Goal: Share content: Share content

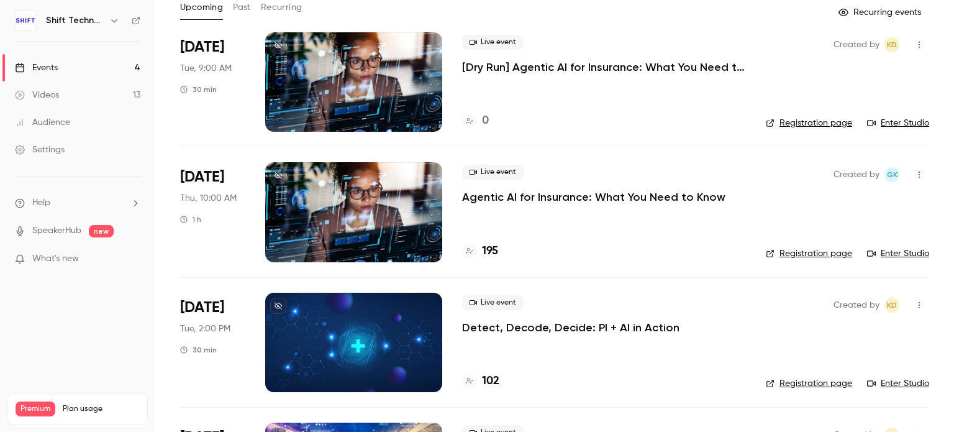
scroll to position [186, 0]
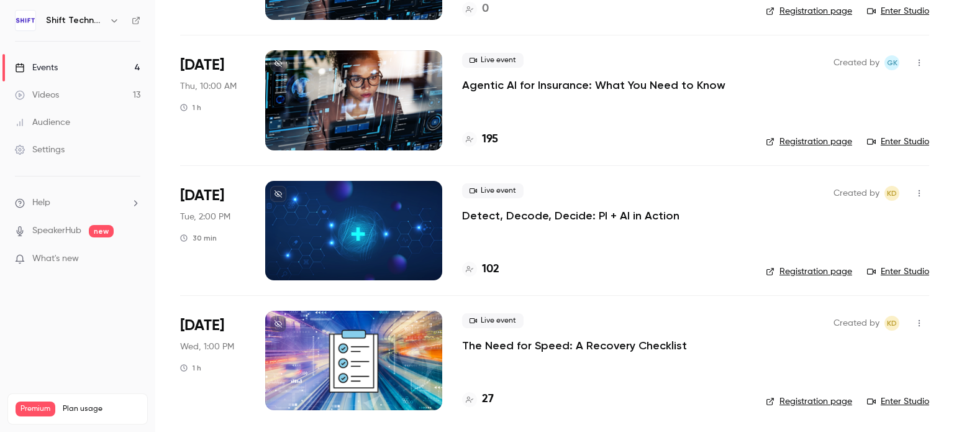
click at [370, 352] on div at bounding box center [353, 360] width 177 height 99
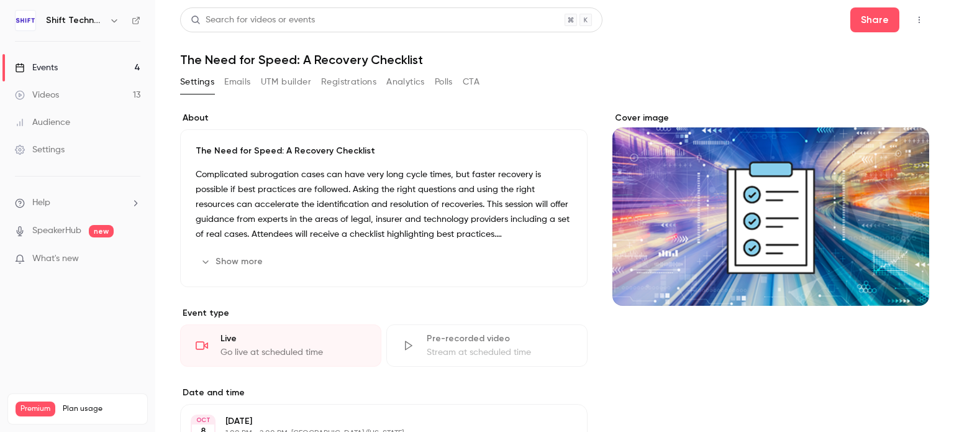
click at [351, 82] on button "Registrations" at bounding box center [348, 82] width 55 height 20
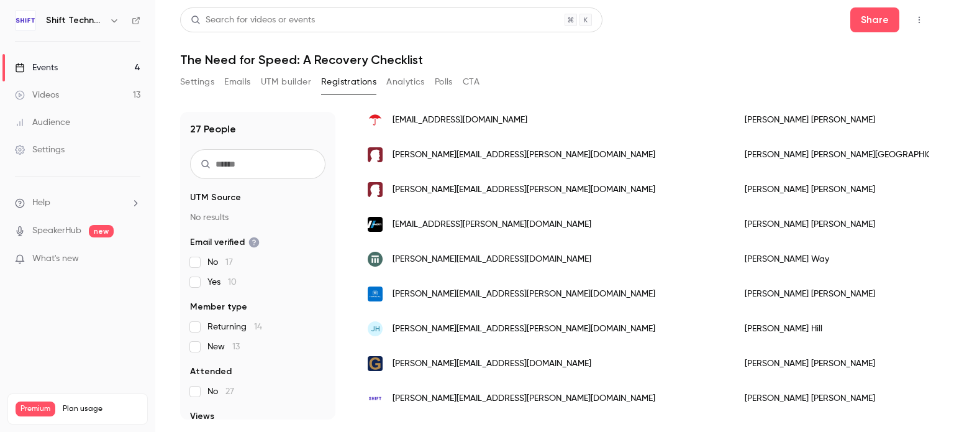
scroll to position [759, 0]
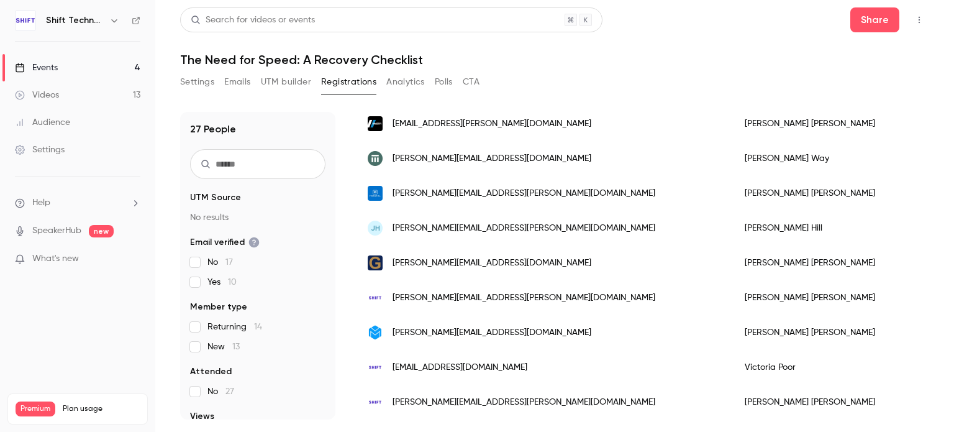
click at [237, 168] on input "text" at bounding box center [257, 164] width 135 height 30
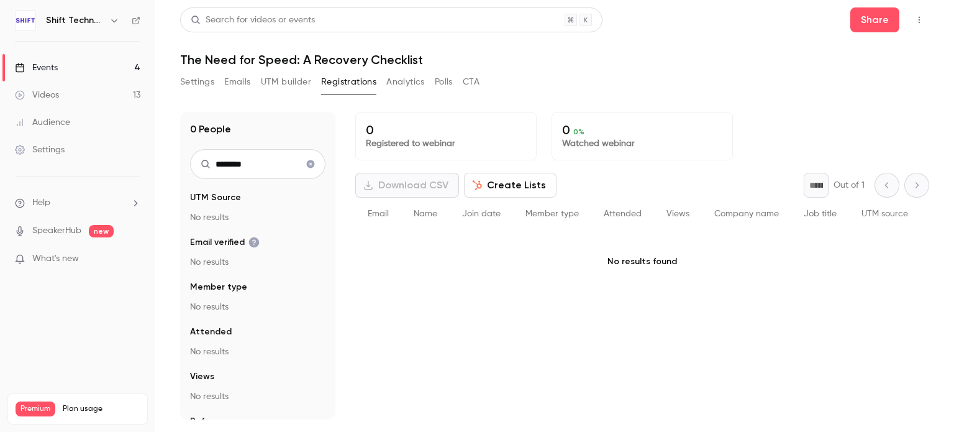
scroll to position [0, 0]
type input "*"
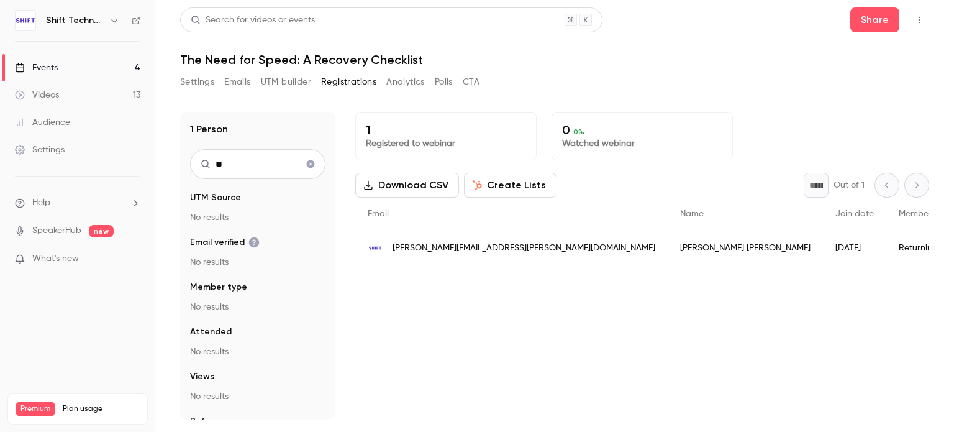
type input "*"
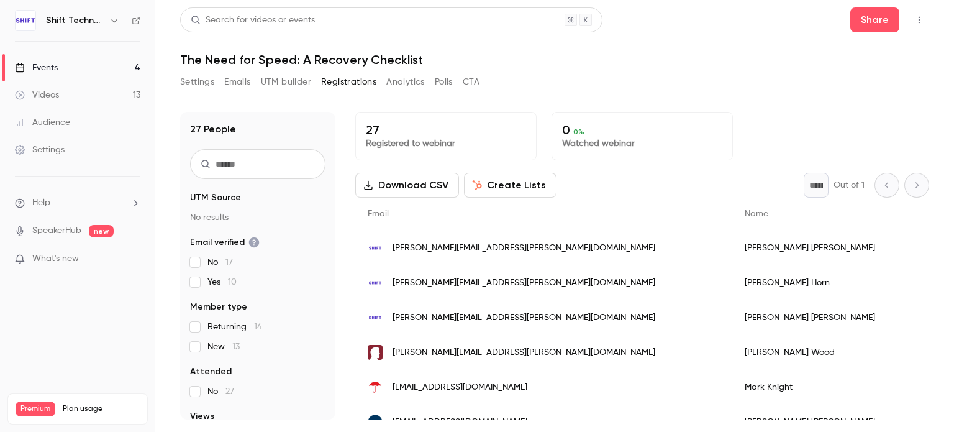
click at [93, 66] on link "Events 4" at bounding box center [77, 67] width 155 height 27
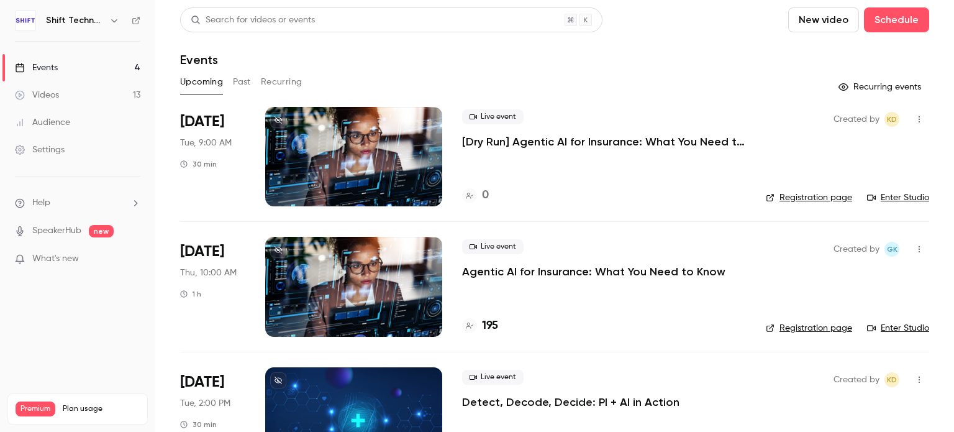
scroll to position [186, 0]
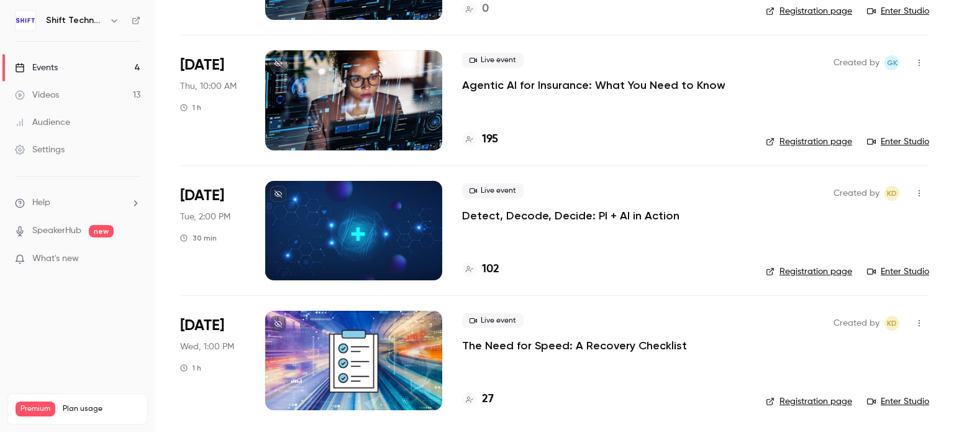
click at [380, 360] on div at bounding box center [353, 360] width 177 height 99
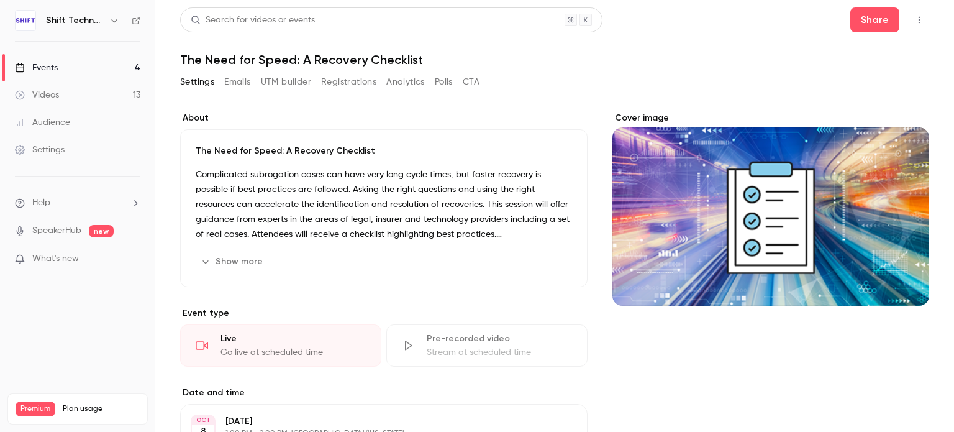
click at [235, 84] on button "Emails" at bounding box center [237, 82] width 26 height 20
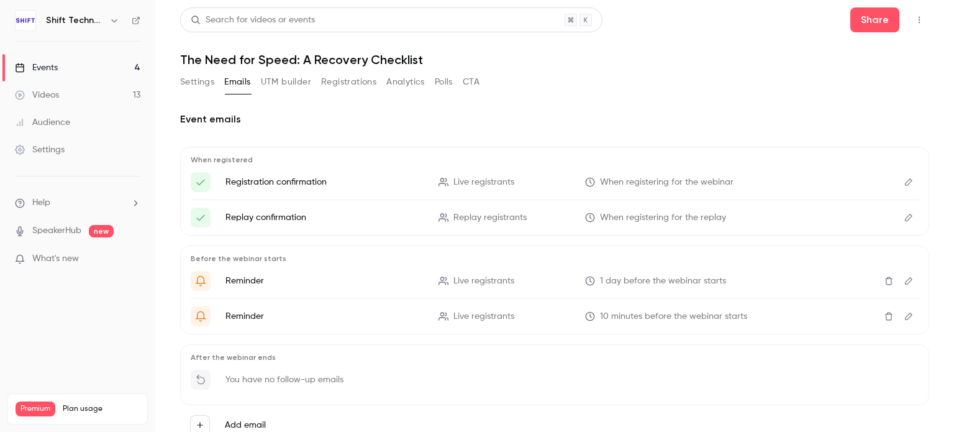
click at [340, 86] on button "Registrations" at bounding box center [348, 82] width 55 height 20
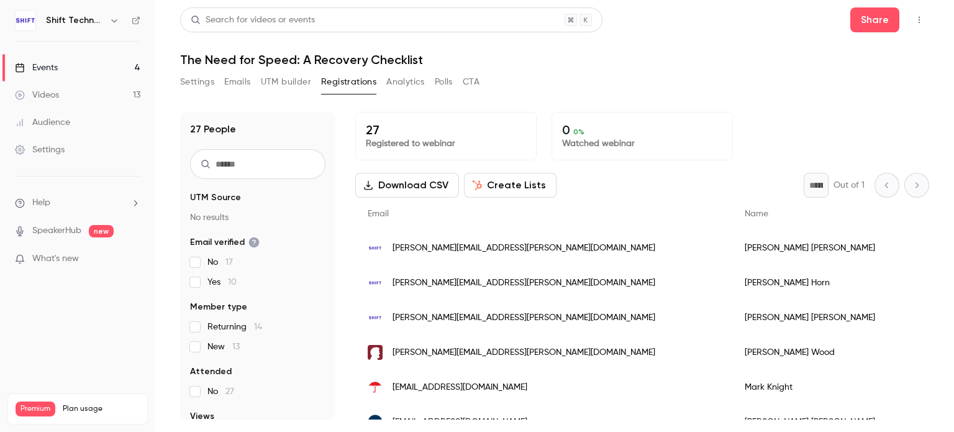
click at [271, 81] on button "UTM builder" at bounding box center [286, 82] width 50 height 20
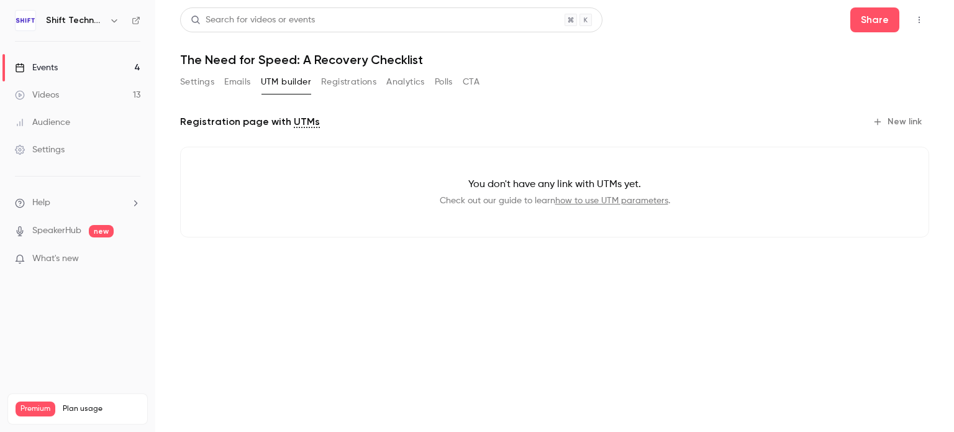
click at [241, 81] on button "Emails" at bounding box center [237, 82] width 26 height 20
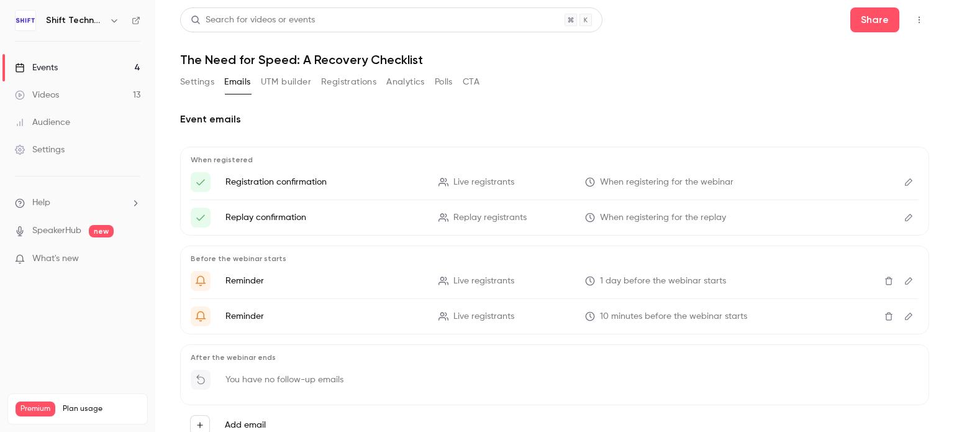
click at [189, 81] on button "Settings" at bounding box center [197, 82] width 34 height 20
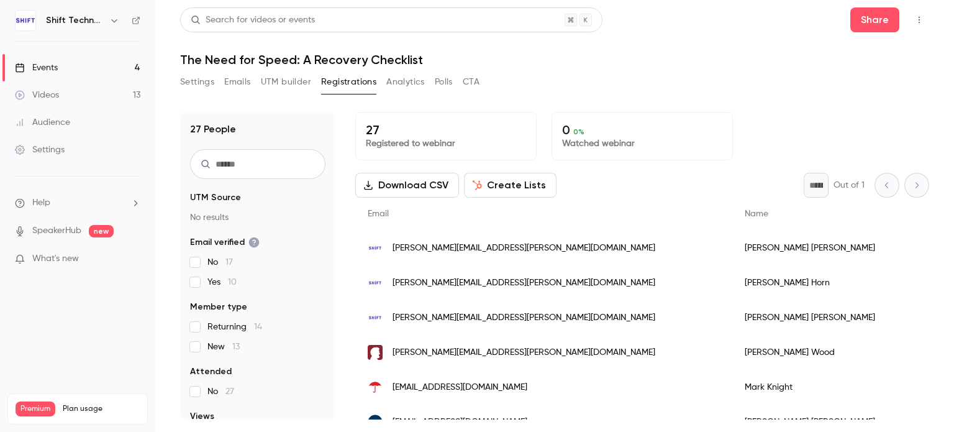
click at [82, 68] on link "Events 4" at bounding box center [77, 67] width 155 height 27
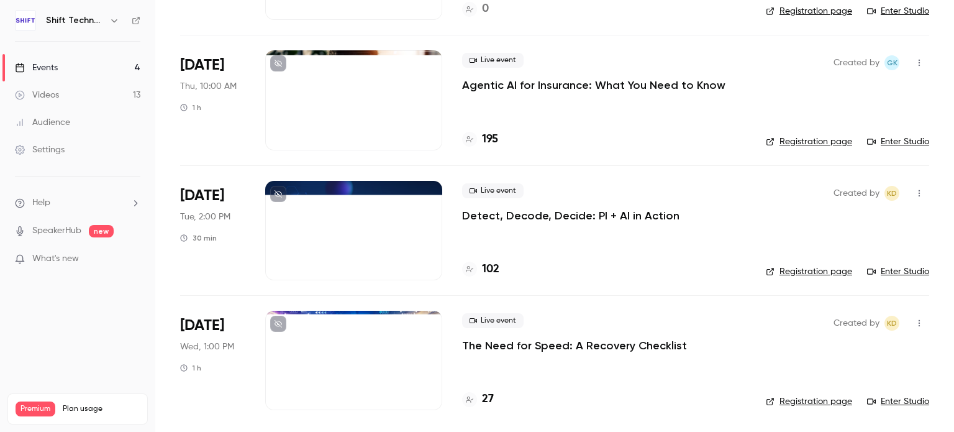
scroll to position [186, 0]
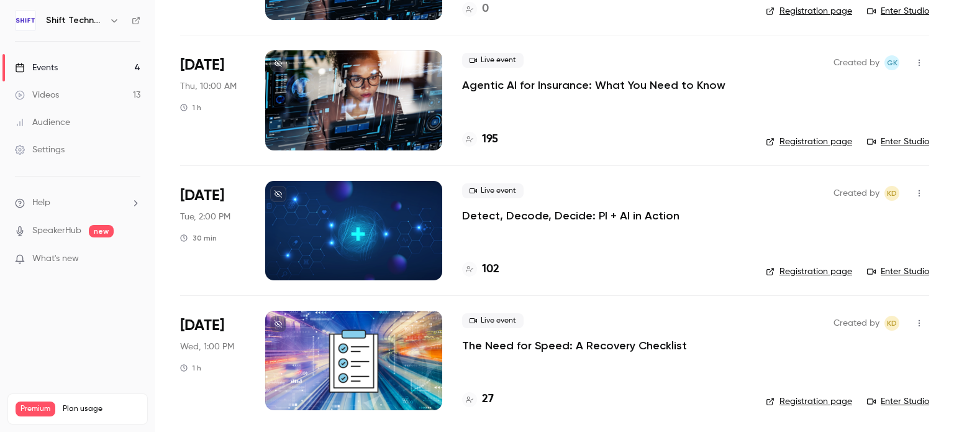
click at [405, 337] on div at bounding box center [353, 360] width 177 height 99
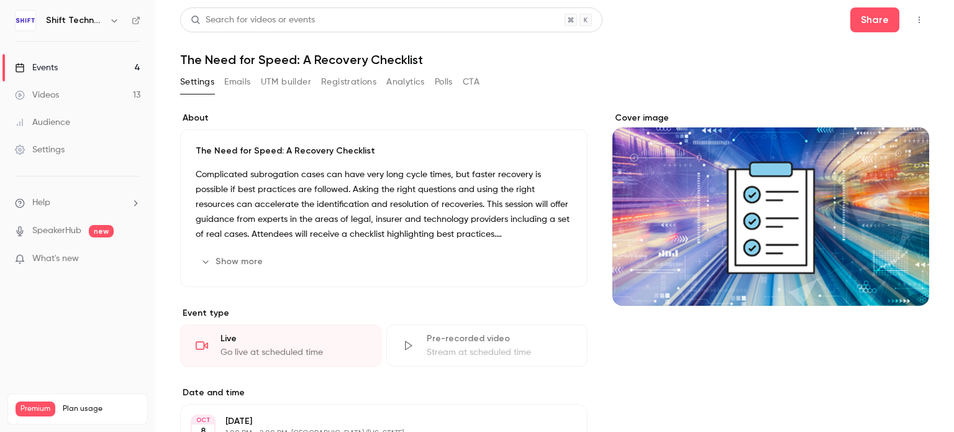
click at [358, 80] on button "Registrations" at bounding box center [348, 82] width 55 height 20
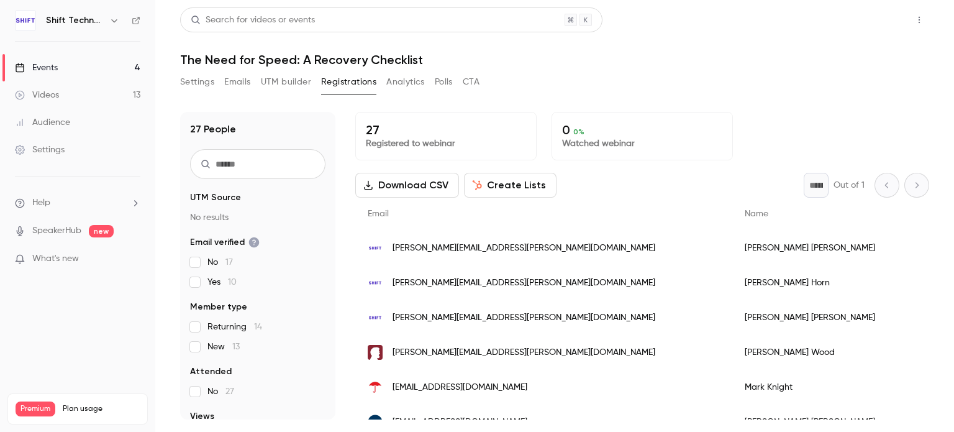
click at [864, 18] on button "Share" at bounding box center [874, 19] width 49 height 25
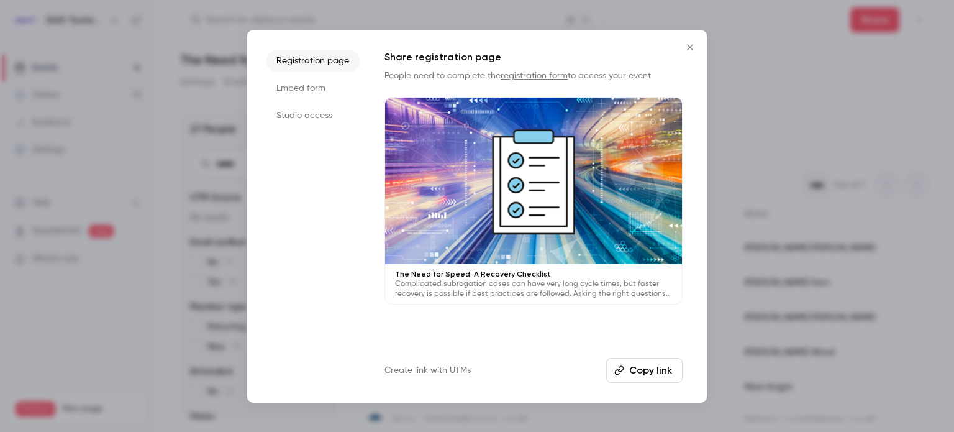
click at [688, 47] on icon "Close" at bounding box center [690, 47] width 15 height 10
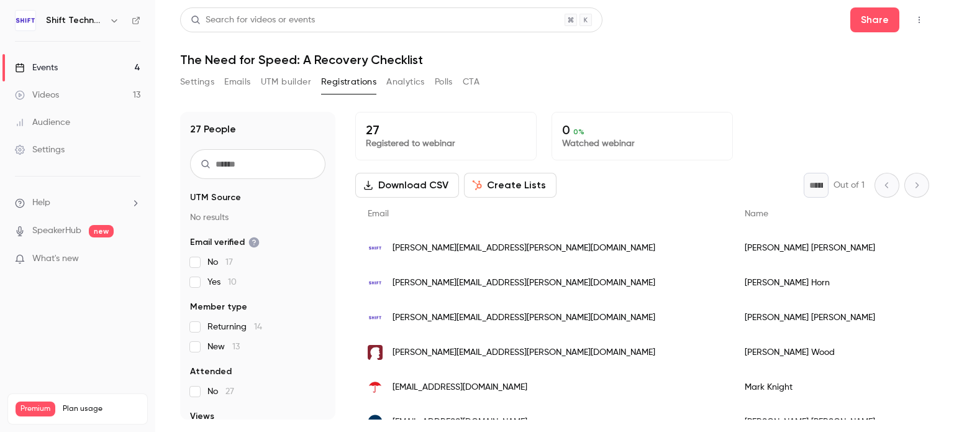
click at [45, 68] on div "Events" at bounding box center [36, 67] width 43 height 12
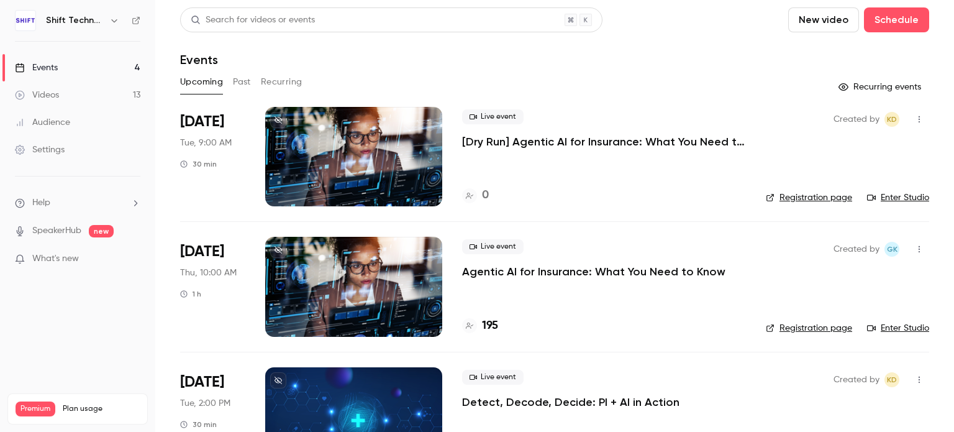
scroll to position [186, 0]
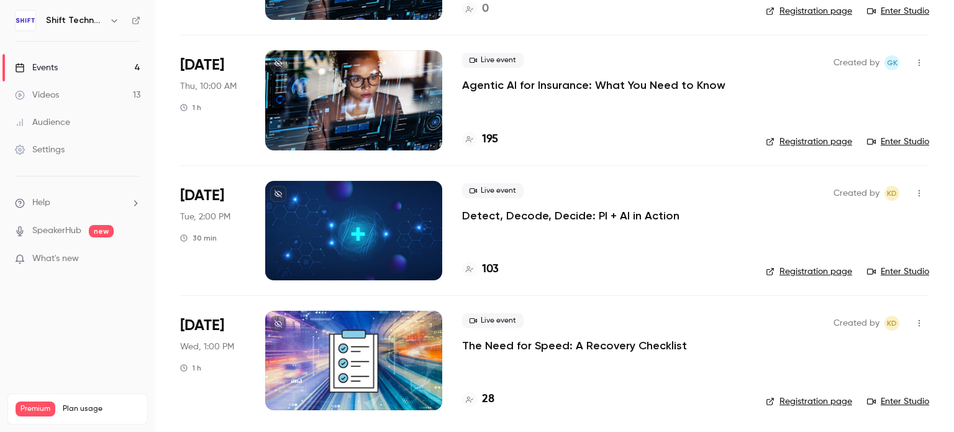
click at [357, 368] on div at bounding box center [353, 360] width 177 height 99
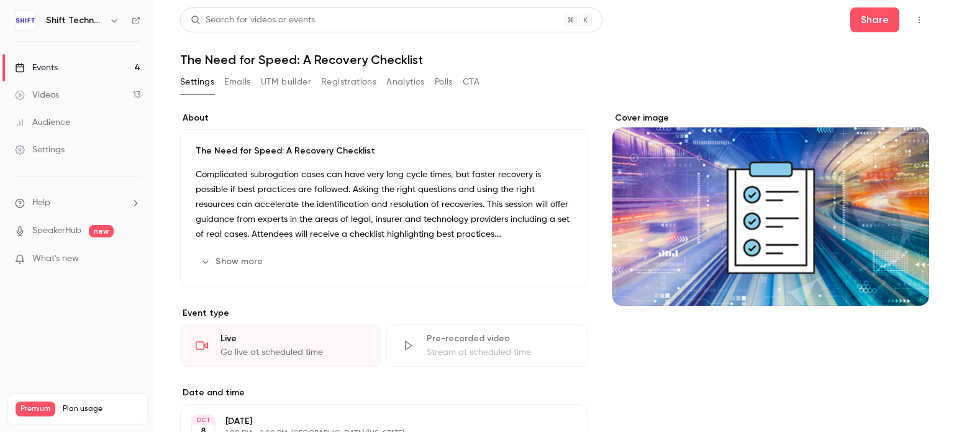
click at [334, 78] on button "Registrations" at bounding box center [348, 82] width 55 height 20
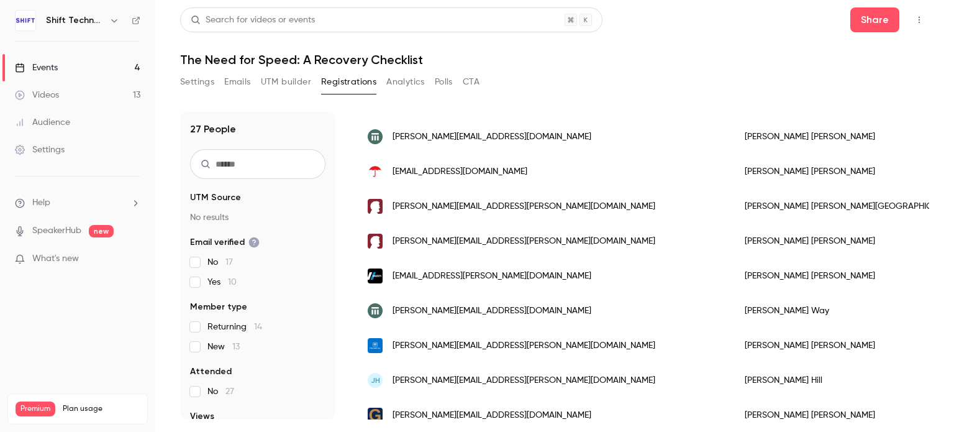
scroll to position [759, 0]
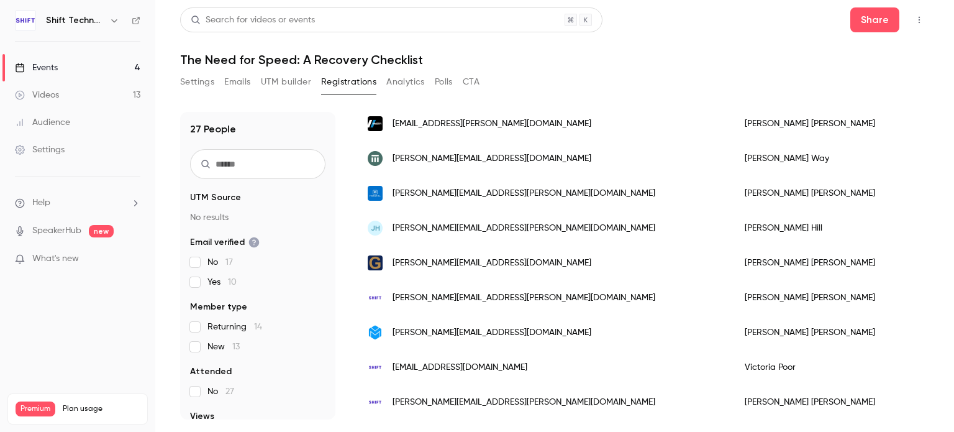
click at [60, 64] on link "Events 4" at bounding box center [77, 67] width 155 height 27
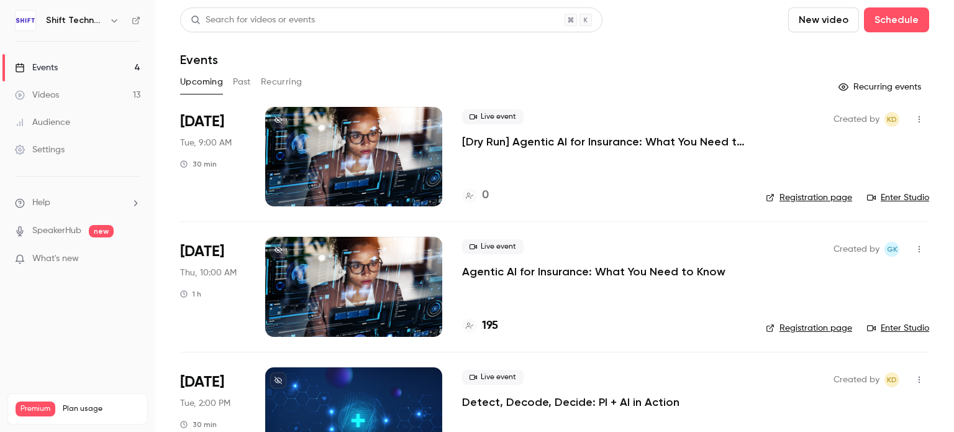
scroll to position [186, 0]
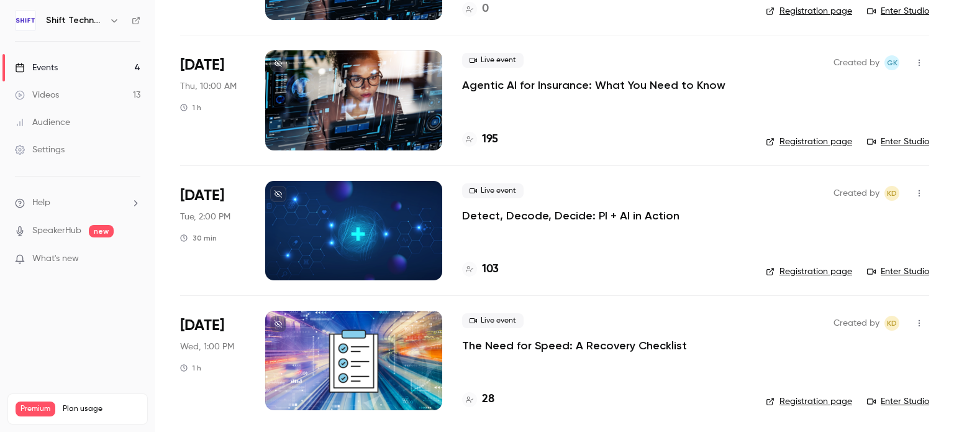
click at [355, 349] on div at bounding box center [353, 360] width 177 height 99
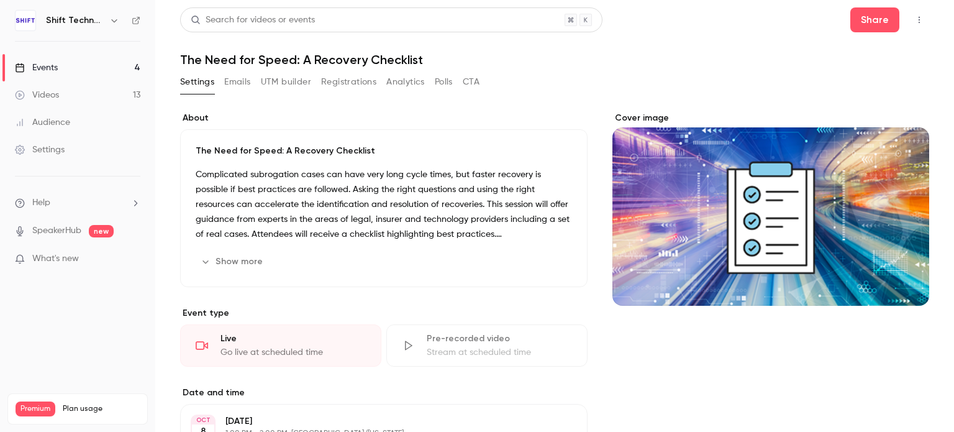
click at [335, 86] on button "Registrations" at bounding box center [348, 82] width 55 height 20
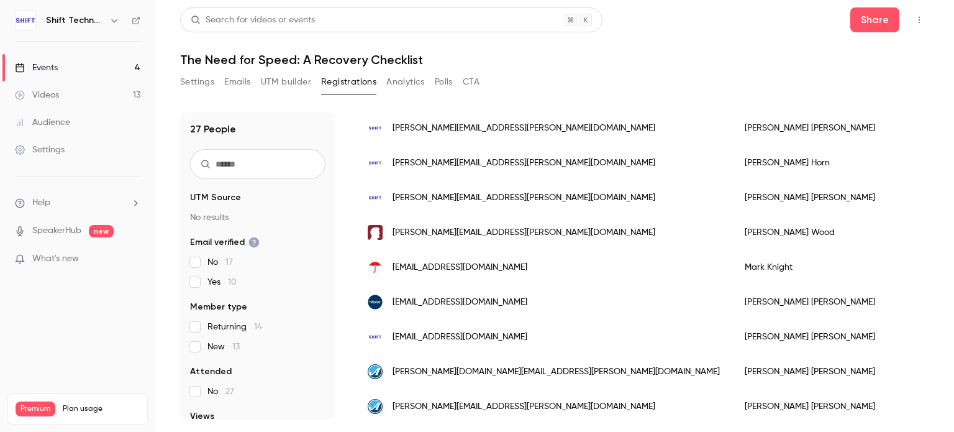
scroll to position [108, 0]
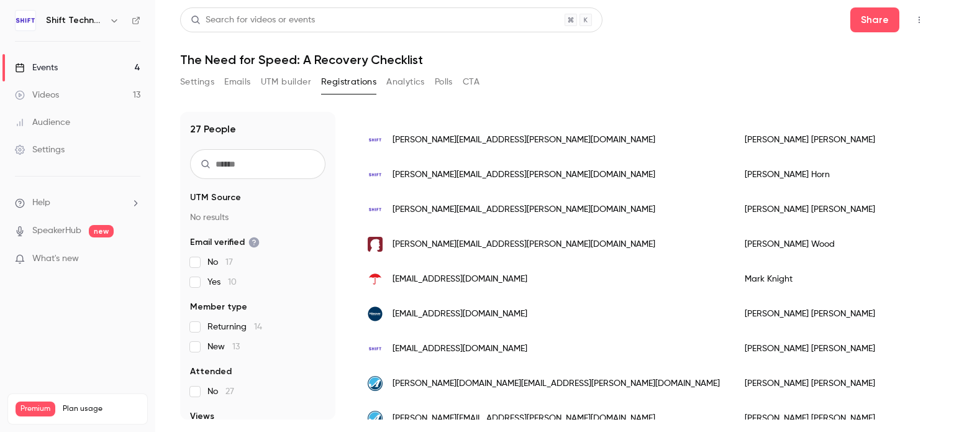
click at [88, 69] on link "Events 4" at bounding box center [77, 67] width 155 height 27
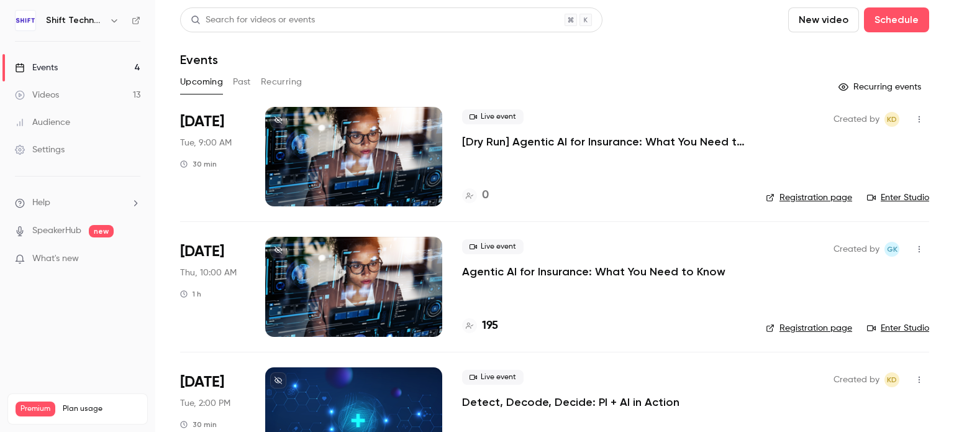
scroll to position [186, 0]
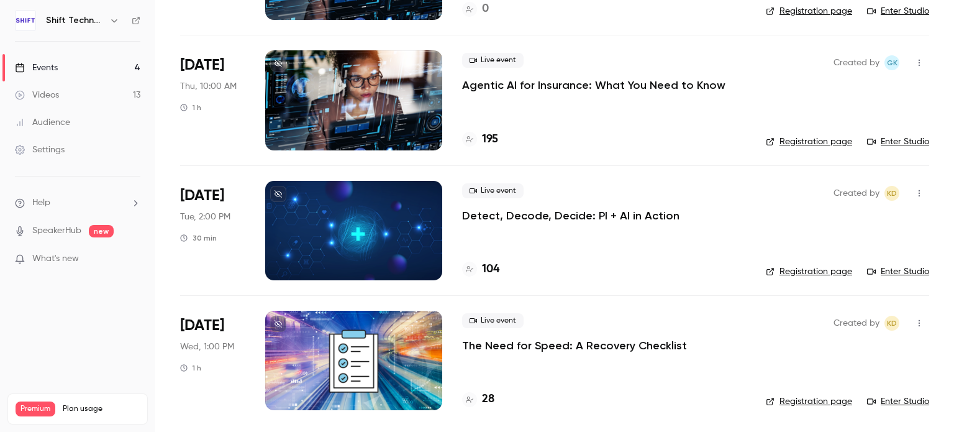
click at [363, 350] on div at bounding box center [353, 360] width 177 height 99
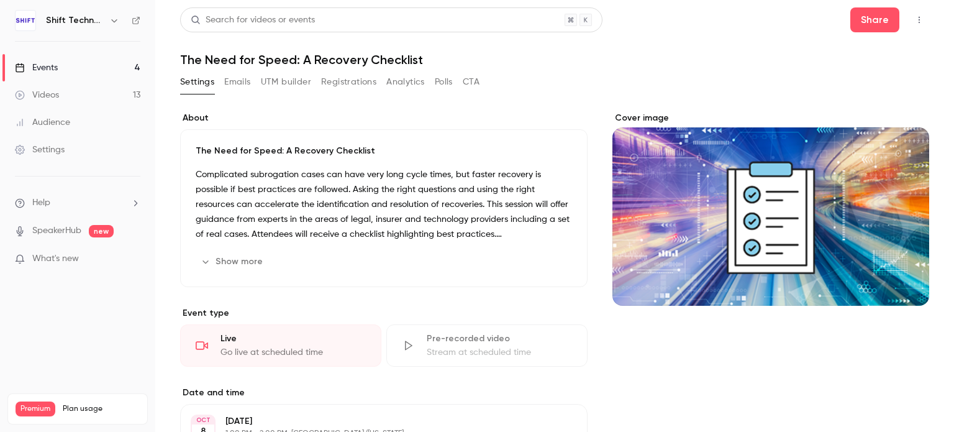
click at [366, 83] on button "Registrations" at bounding box center [348, 82] width 55 height 20
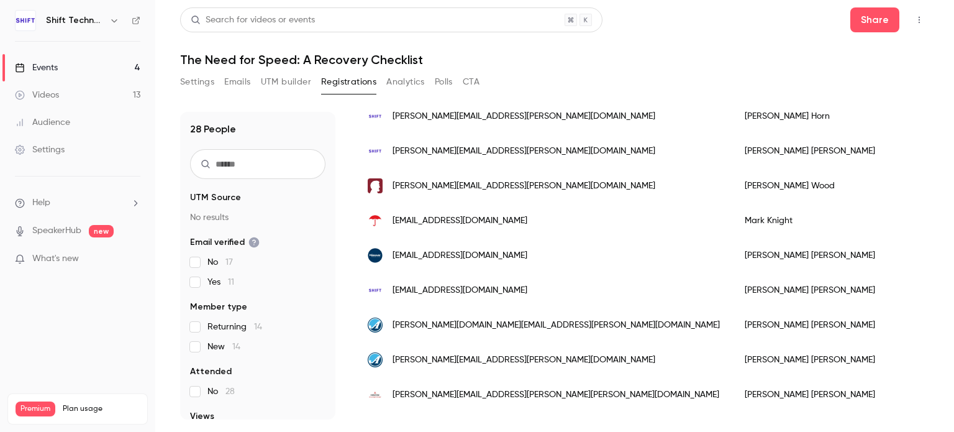
scroll to position [196, 0]
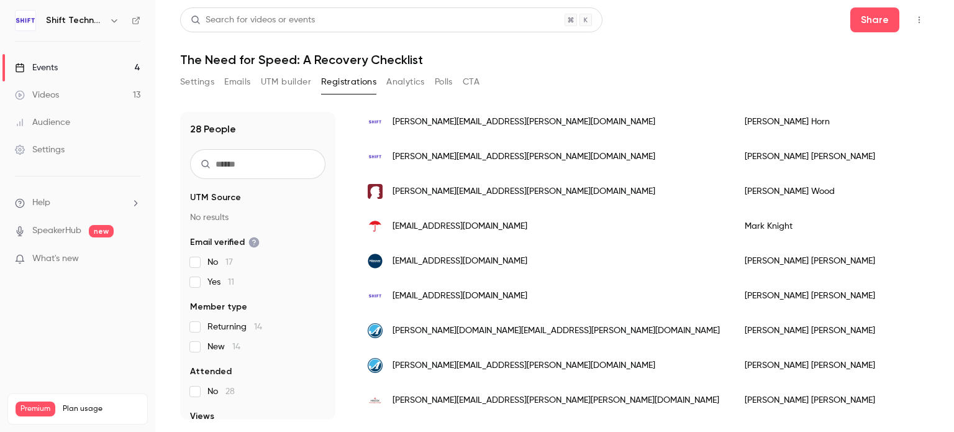
click at [271, 155] on input "text" at bounding box center [257, 164] width 135 height 30
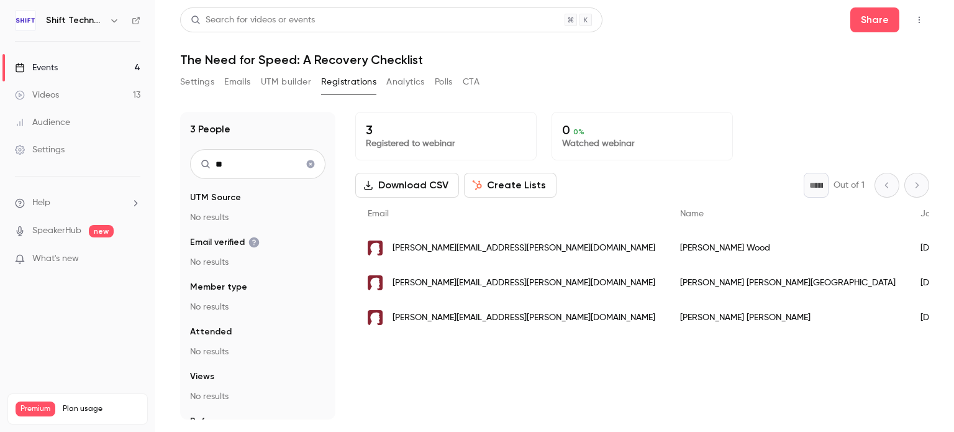
type input "*"
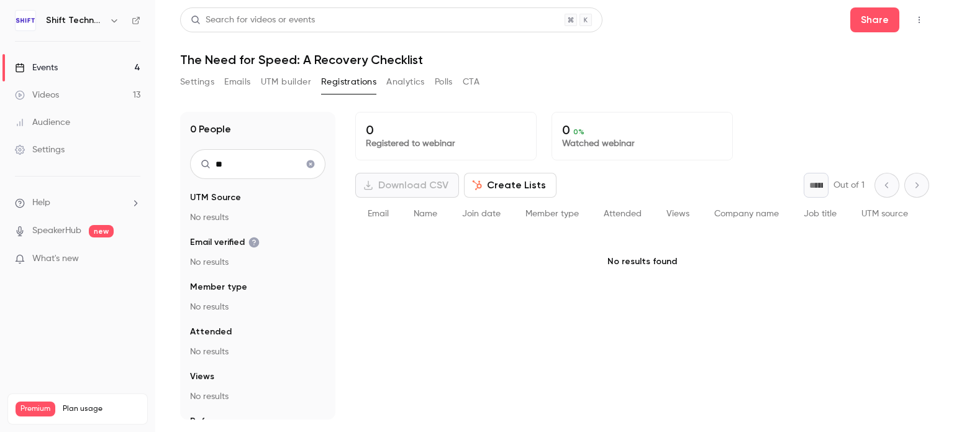
type input "*"
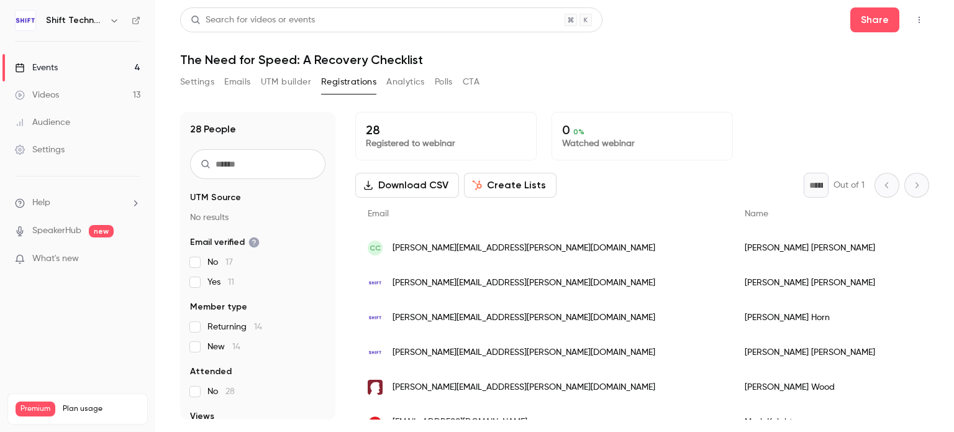
click at [94, 201] on li "Help" at bounding box center [77, 202] width 125 height 13
click at [186, 187] on link "Talk to us" at bounding box center [229, 188] width 136 height 33
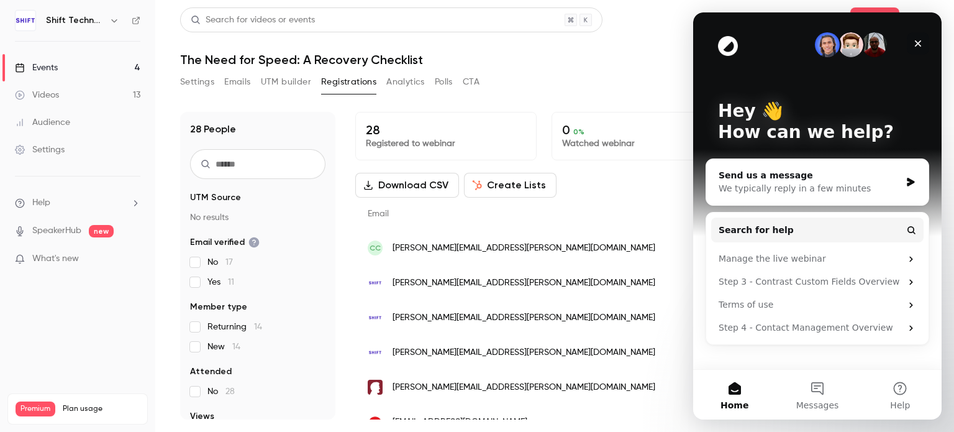
click at [921, 39] on icon "Close" at bounding box center [918, 44] width 10 height 10
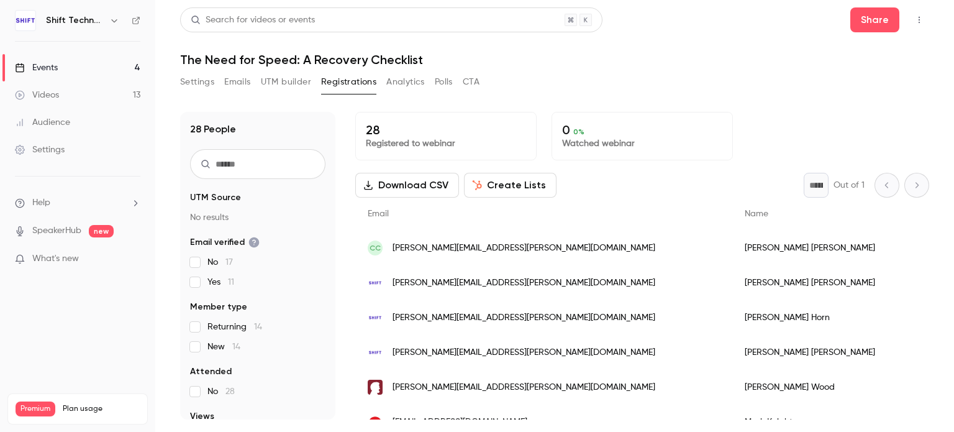
click at [816, 6] on main "Search for videos or events Share The Need for Speed: A Recovery Checklist Sett…" at bounding box center [554, 216] width 799 height 432
click at [873, 17] on button "Share" at bounding box center [874, 19] width 49 height 25
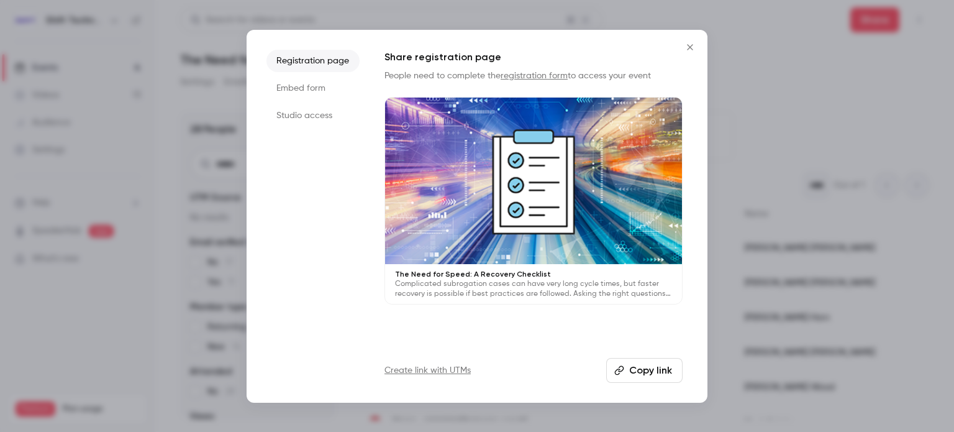
click at [693, 41] on button "Close" at bounding box center [690, 47] width 25 height 25
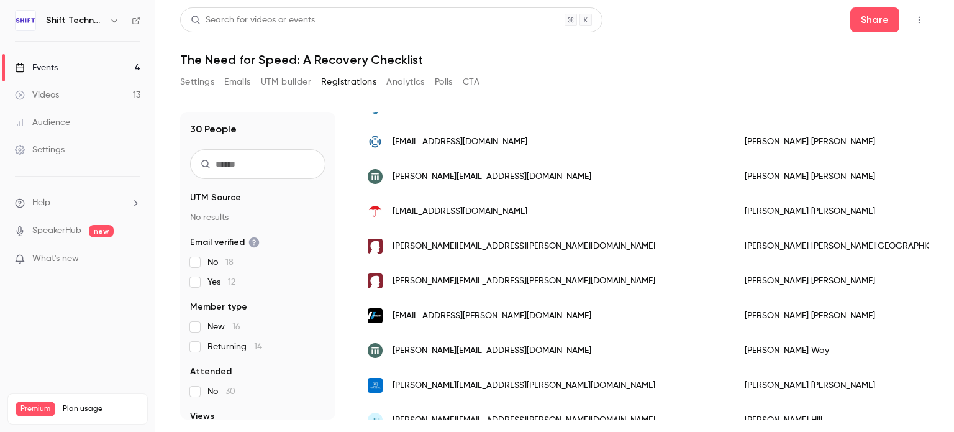
scroll to position [863, 0]
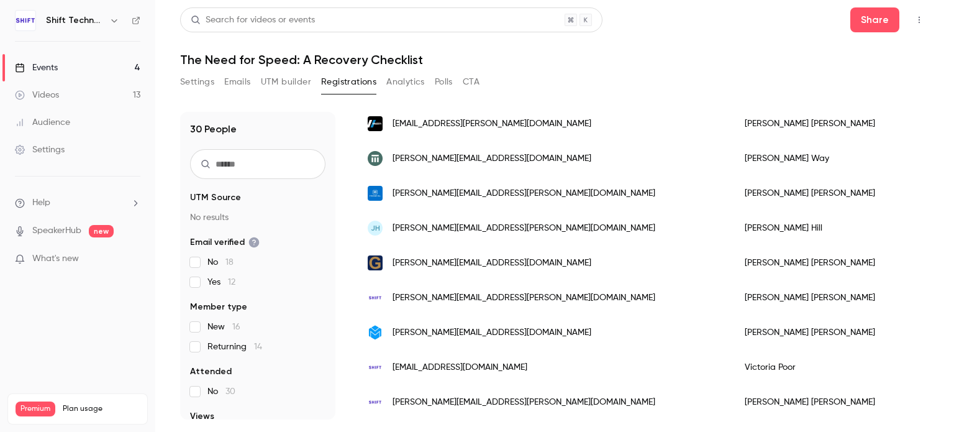
click at [225, 160] on input "text" at bounding box center [257, 164] width 135 height 30
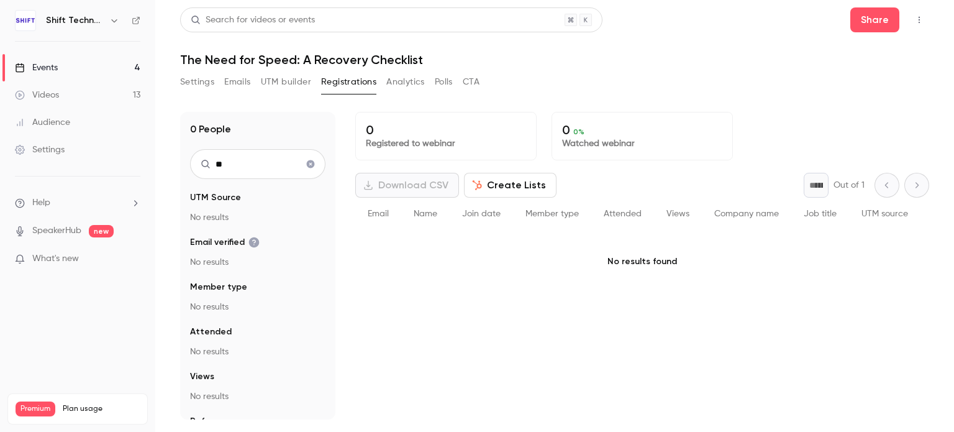
type input "*"
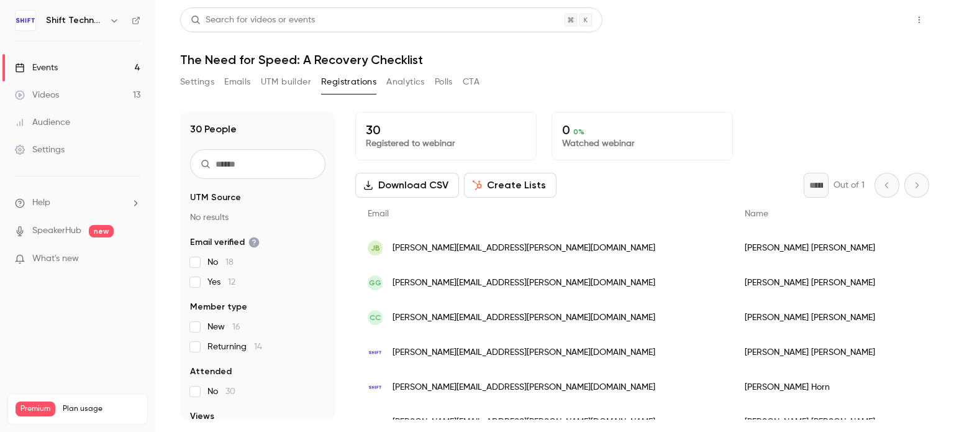
click at [869, 27] on button "Share" at bounding box center [874, 19] width 49 height 25
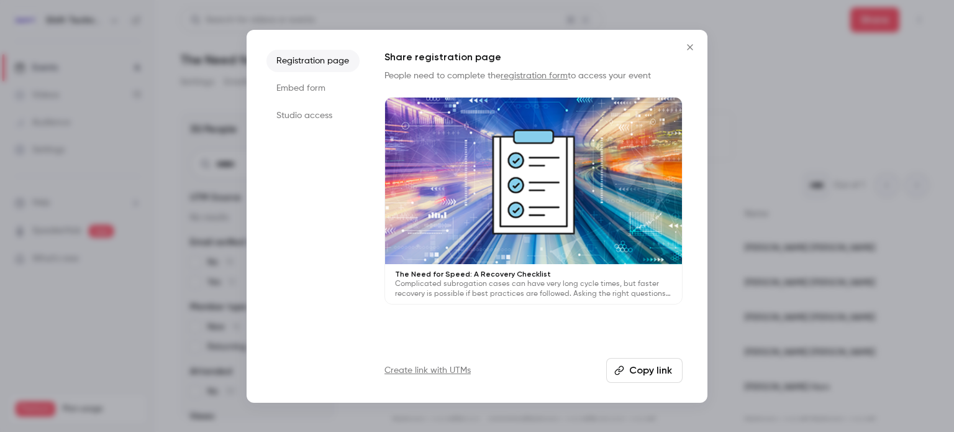
click at [508, 270] on p "The Need for Speed: A Recovery Checklist" at bounding box center [533, 274] width 277 height 10
click at [688, 47] on icon "Close" at bounding box center [690, 47] width 15 height 10
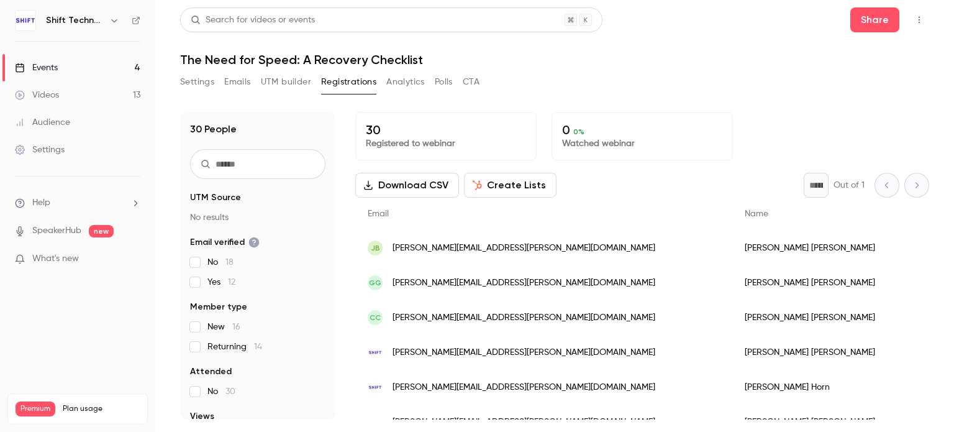
click at [523, 249] on div "JB [EMAIL_ADDRESS][PERSON_NAME][DOMAIN_NAME]" at bounding box center [543, 247] width 377 height 35
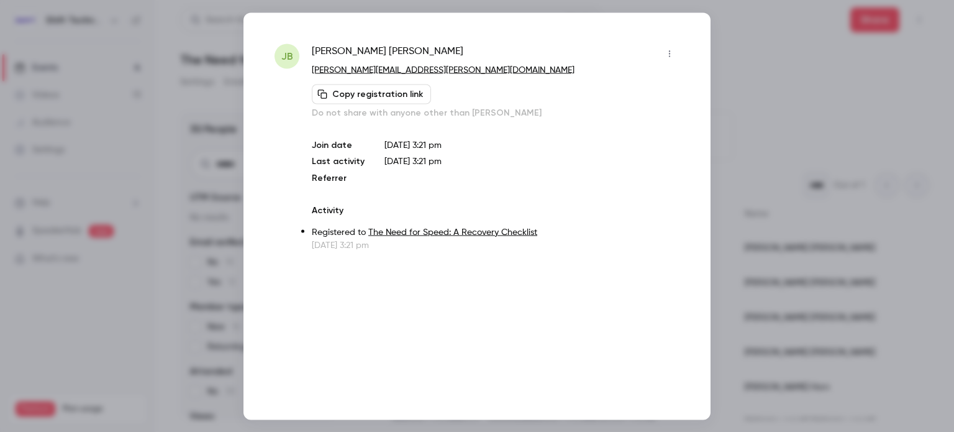
click at [758, 55] on div at bounding box center [477, 216] width 954 height 432
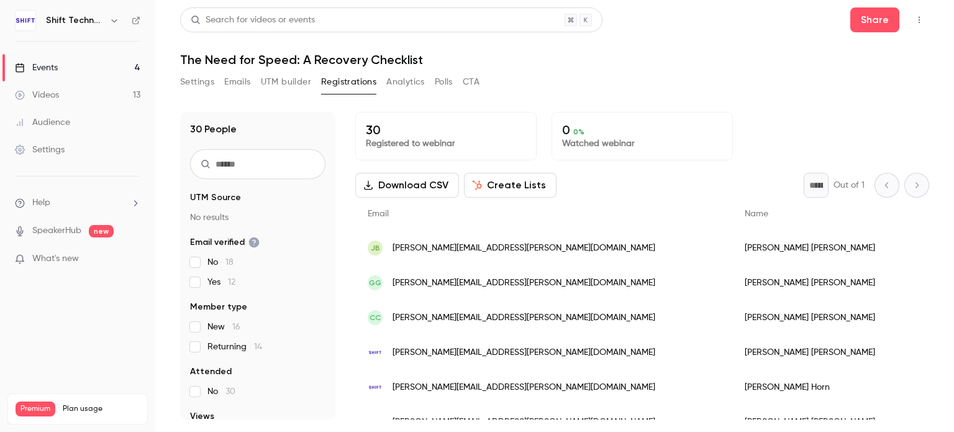
click at [241, 168] on input "text" at bounding box center [257, 164] width 135 height 30
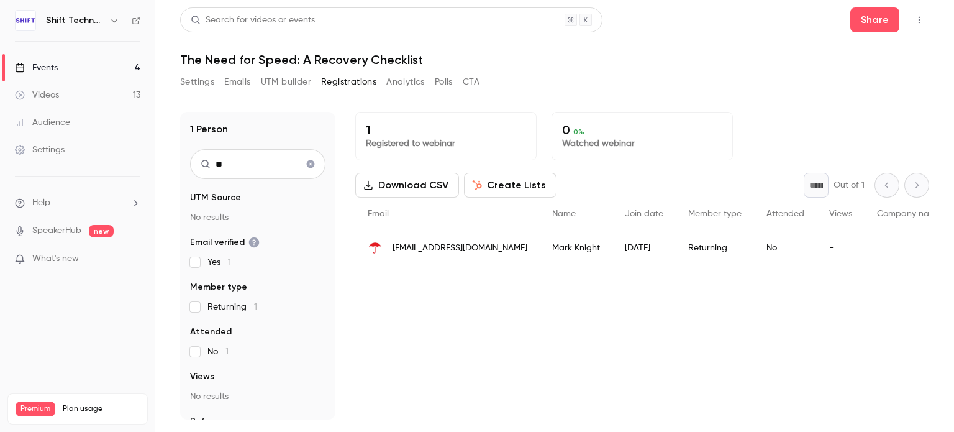
type input "*"
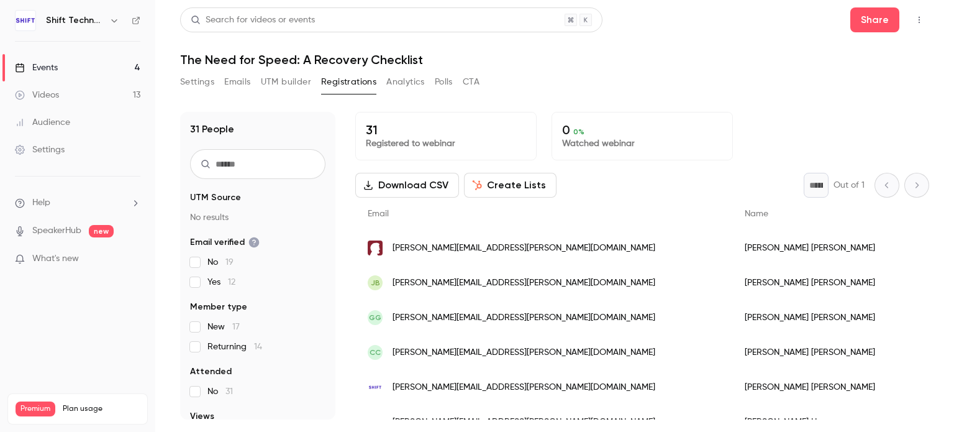
click at [93, 64] on link "Events 4" at bounding box center [77, 67] width 155 height 27
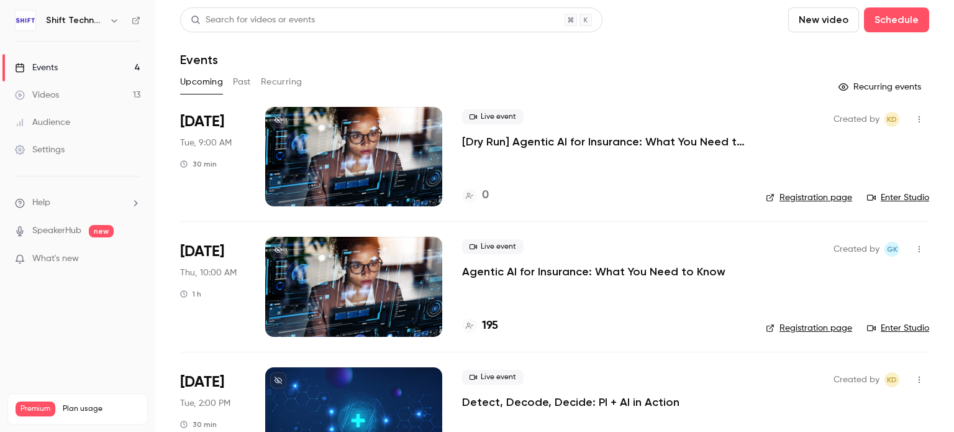
scroll to position [186, 0]
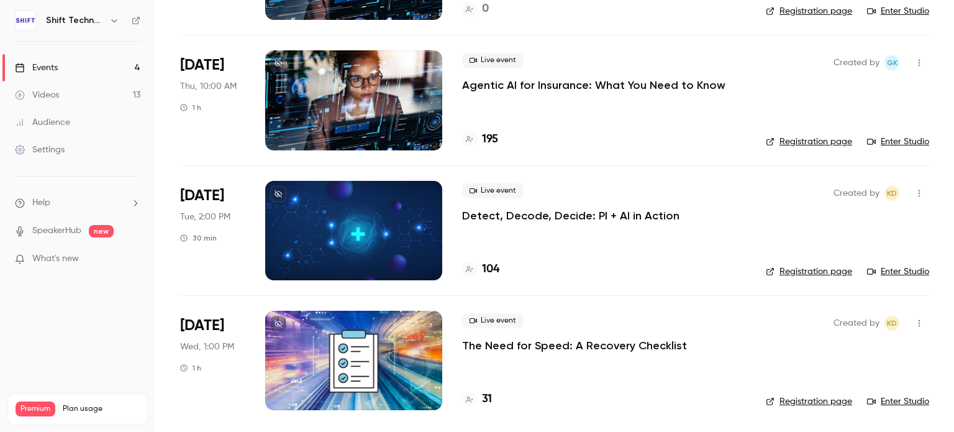
click at [404, 355] on div at bounding box center [353, 360] width 177 height 99
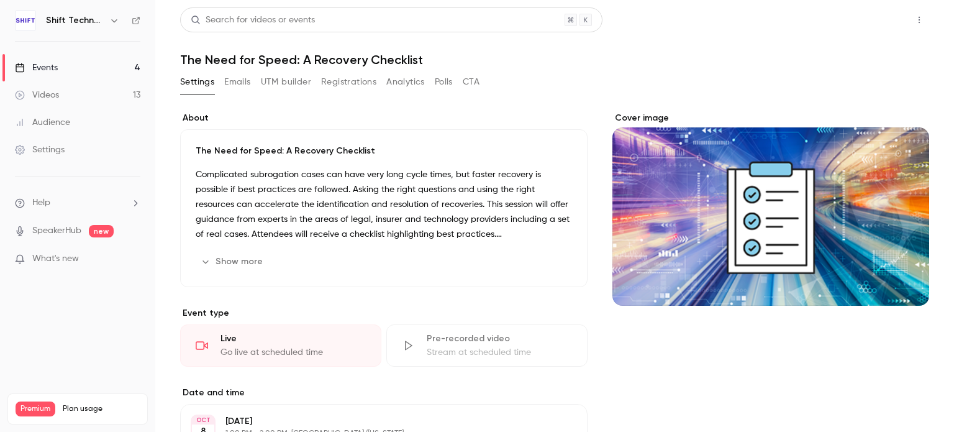
click at [869, 17] on button "Share" at bounding box center [874, 19] width 49 height 25
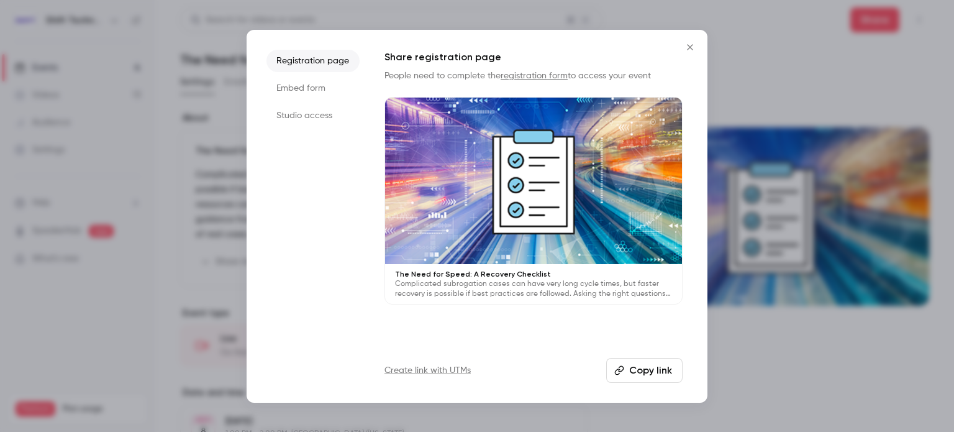
click at [641, 370] on button "Copy link" at bounding box center [644, 370] width 76 height 25
click at [683, 49] on icon "Close" at bounding box center [690, 47] width 15 height 10
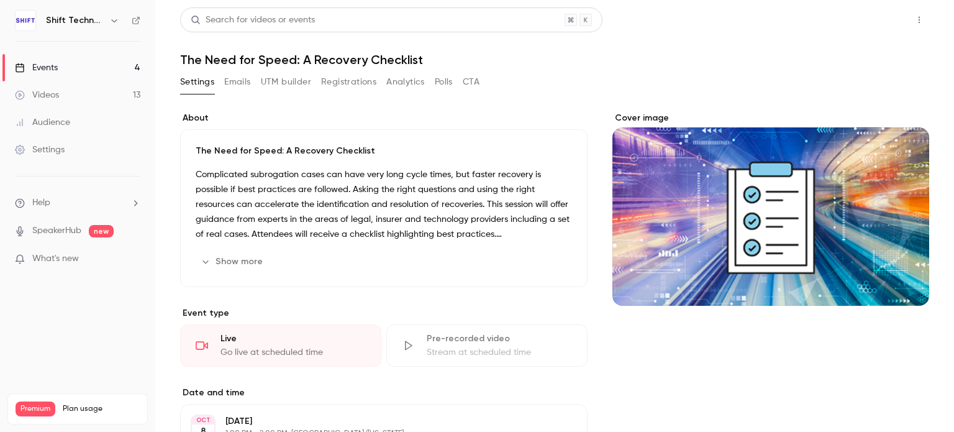
click at [855, 19] on button "Share" at bounding box center [874, 19] width 49 height 25
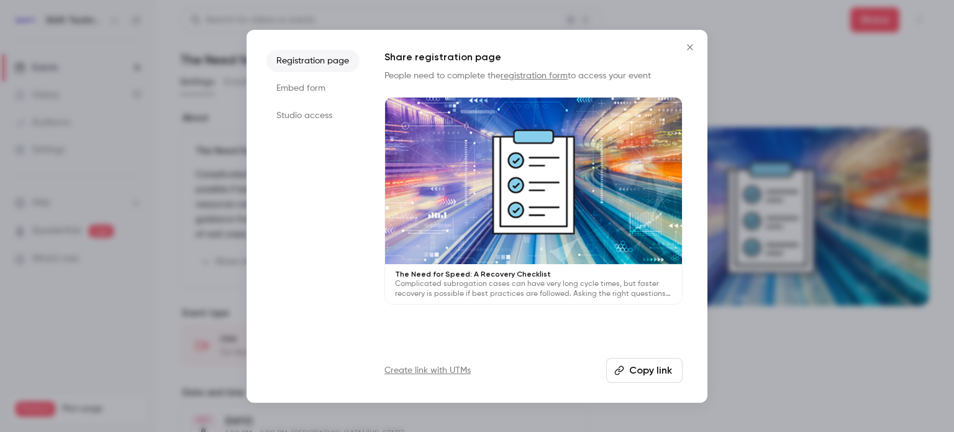
click at [647, 365] on button "Copy link" at bounding box center [644, 370] width 76 height 25
click at [683, 47] on icon "Close" at bounding box center [690, 47] width 15 height 10
